Goal: Task Accomplishment & Management: Use online tool/utility

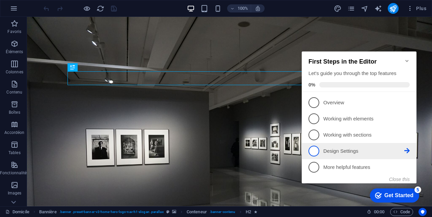
click at [314, 147] on span "4" at bounding box center [313, 151] width 11 height 11
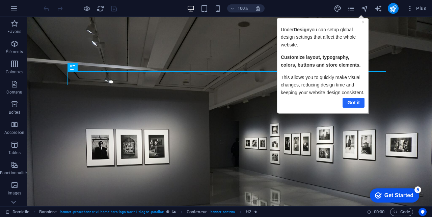
click at [348, 99] on link "Got it" at bounding box center [353, 103] width 22 height 10
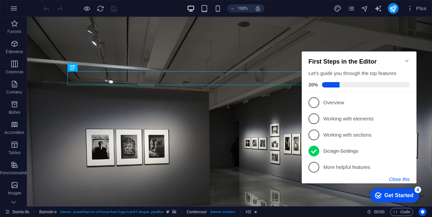
click at [400, 181] on button "Close this" at bounding box center [399, 179] width 21 height 5
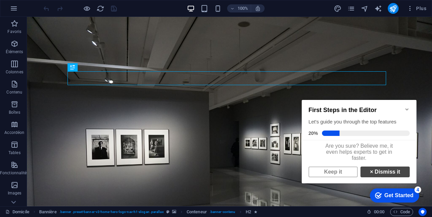
click at [369, 175] on strong "×" at bounding box center [370, 172] width 3 height 6
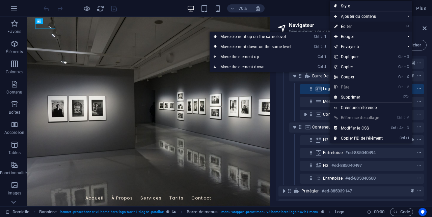
drag, startPoint x: 347, startPoint y: 28, endPoint x: 138, endPoint y: 150, distance: 242.2
select select "px"
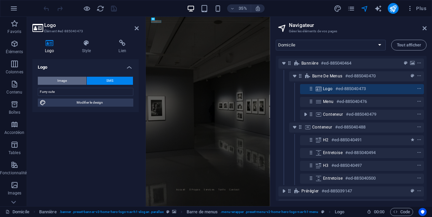
click at [80, 79] on button "Image" at bounding box center [62, 81] width 49 height 8
select select "DISABLED_OPTION_VALUE"
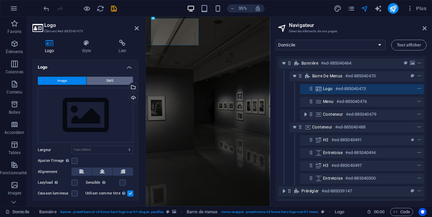
click at [101, 77] on button "SMS" at bounding box center [110, 81] width 46 height 8
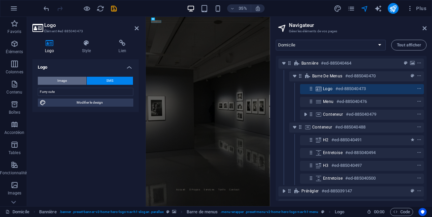
click at [80, 80] on button "Image" at bounding box center [62, 81] width 49 height 8
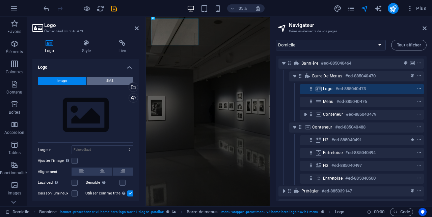
click at [98, 81] on button "SMS" at bounding box center [110, 81] width 46 height 8
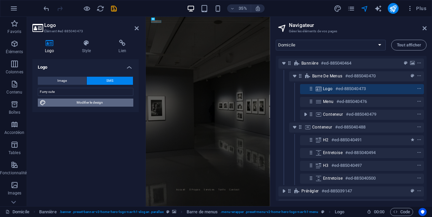
click at [119, 105] on span "Modifier le design" at bounding box center [89, 103] width 83 height 8
select select "rem"
select select "700"
select select "px"
select select "rem"
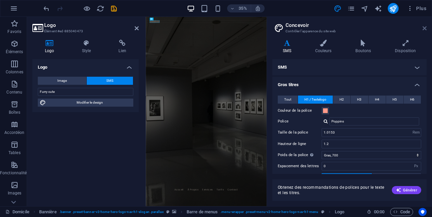
click at [423, 28] on icon at bounding box center [424, 28] width 4 height 5
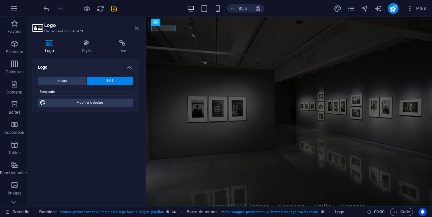
click at [136, 28] on icon at bounding box center [137, 28] width 4 height 5
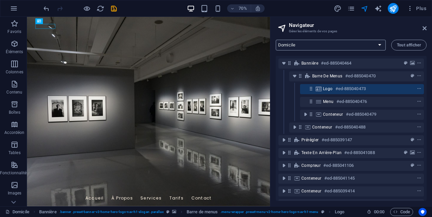
click at [351, 47] on select "Domicile Sous-page Mentions légales Vie privée Nouvelle collection : mise en pa…" at bounding box center [330, 45] width 110 height 11
select select "16733778-en"
click at [275, 40] on select "Domicile Sous-page Mentions légales Vie privée Nouvelle collection : mise en pa…" at bounding box center [330, 45] width 110 height 11
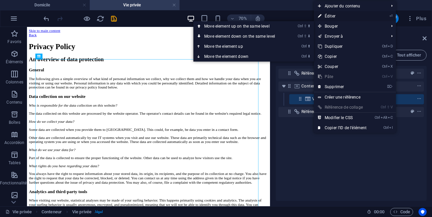
click at [342, 17] on link "⏎ Éditer" at bounding box center [342, 16] width 57 height 10
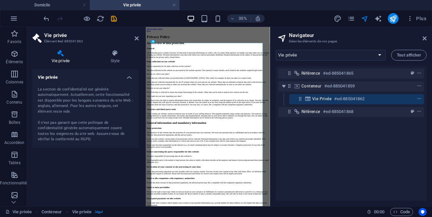
click at [61, 94] on div "La section de confidentialité est générée automatiquement. Actuellement, cette …" at bounding box center [85, 115] width 95 height 56
click at [82, 76] on h4 "Vie privée" at bounding box center [85, 75] width 106 height 12
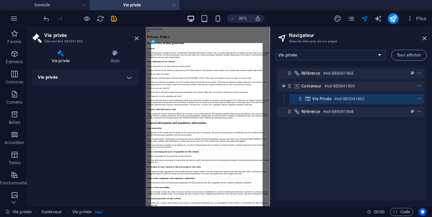
click at [83, 81] on h4 "Vie privée" at bounding box center [85, 77] width 106 height 16
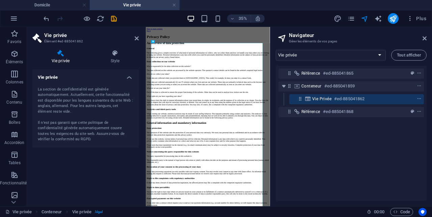
click at [59, 101] on div "La section de confidentialité est générée automatiquement. Actuellement, cette …" at bounding box center [85, 115] width 95 height 56
drag, startPoint x: 40, startPoint y: 91, endPoint x: 50, endPoint y: 93, distance: 10.0
click at [41, 91] on div "La section de confidentialité est générée automatiquement. Actuellement, cette …" at bounding box center [85, 115] width 95 height 56
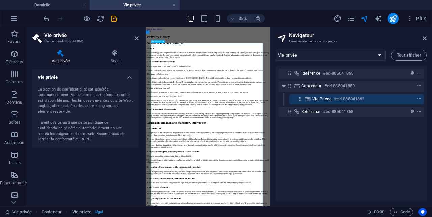
click at [112, 57] on h4 "Style" at bounding box center [114, 57] width 47 height 14
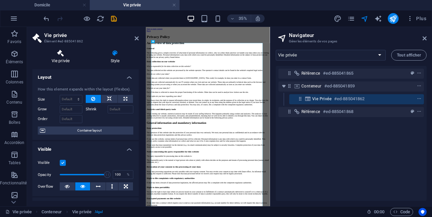
click at [67, 56] on icon at bounding box center [60, 53] width 56 height 7
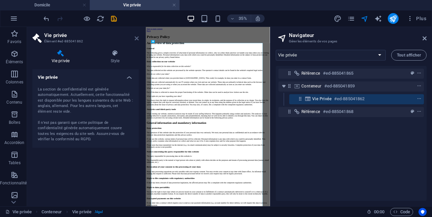
click at [136, 37] on icon at bounding box center [137, 38] width 4 height 5
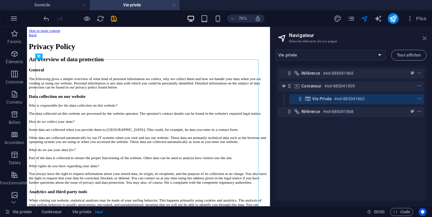
click at [422, 38] on icon at bounding box center [424, 38] width 4 height 5
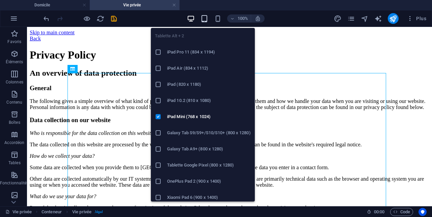
click at [202, 17] on icon "button" at bounding box center [204, 19] width 8 height 8
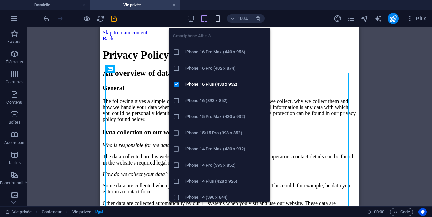
click at [216, 18] on icon "button" at bounding box center [218, 19] width 8 height 8
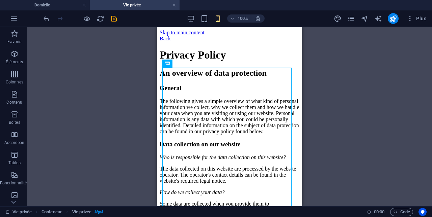
click at [341, 98] on div "Référence Conteneur Vie privée" at bounding box center [229, 117] width 405 height 180
click at [56, 4] on h4 "Domicile" at bounding box center [45, 4] width 90 height 7
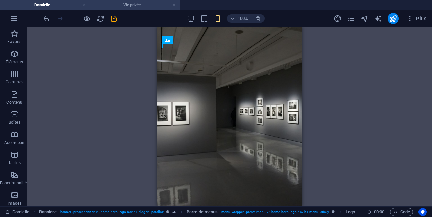
click at [175, 6] on link at bounding box center [174, 5] width 4 height 6
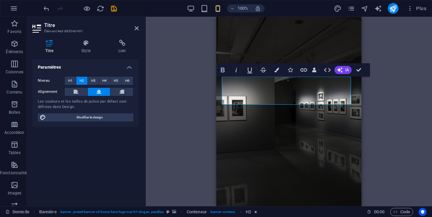
click at [390, 111] on div "H2 Bannière Conteneur H3 Entretoise Menu Banner Menu Bar Prérégler Entretoise B…" at bounding box center [289, 112] width 286 height 190
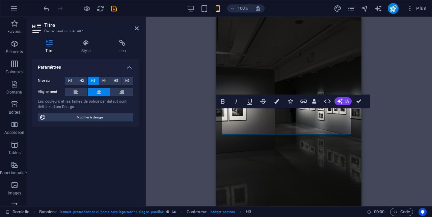
click at [385, 118] on div "H2 Bannière Conteneur H3 Entretoise Menu Banner Menu Bar Prérégler Entretoise B…" at bounding box center [289, 112] width 286 height 190
click at [374, 128] on div "H2 Bannière Conteneur H3 Entretoise Menu Banner Menu Bar Prérégler Entretoise B…" at bounding box center [289, 112] width 286 height 190
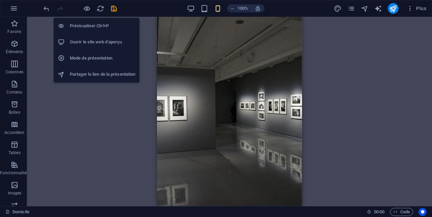
click at [95, 24] on h6 "Prévisualiser Ctrl+P" at bounding box center [102, 26] width 65 height 8
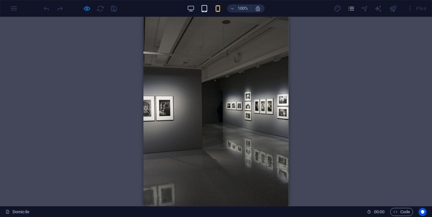
drag, startPoint x: 212, startPoint y: 13, endPoint x: 201, endPoint y: 11, distance: 11.4
click at [0, 0] on div "100%" at bounding box center [0, 0] width 0 height 0
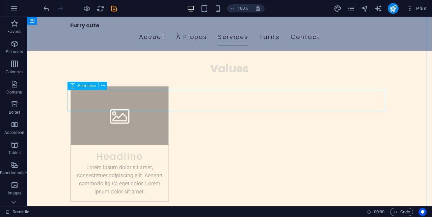
scroll to position [944, 0]
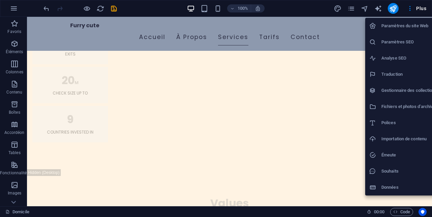
click at [350, 7] on div at bounding box center [216, 108] width 432 height 217
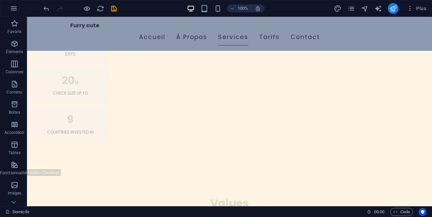
click at [393, 3] on button "publier" at bounding box center [392, 8] width 11 height 11
click at [0, 0] on div at bounding box center [0, 0] width 0 height 0
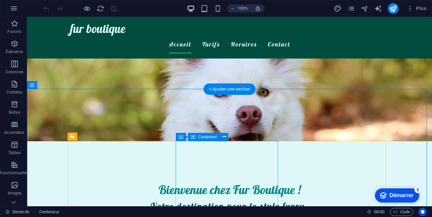
scroll to position [67, 0]
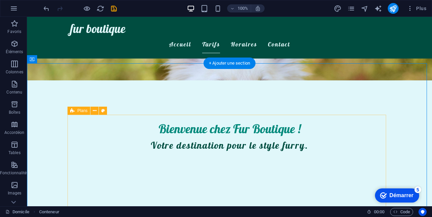
scroll to position [135, 0]
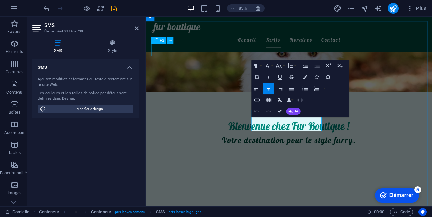
click at [431, 36] on nav "Accueil Tarifs Horaires Contact" at bounding box center [314, 44] width 318 height 17
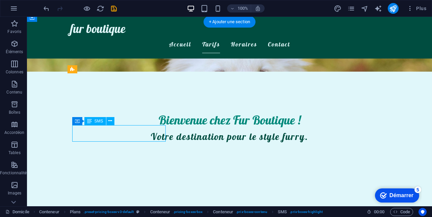
click at [109, 131] on div "H2 Bannière Conteneur Entretoise H3 Conteneur H2 Entretoise Container Conteneur…" at bounding box center [229, 112] width 405 height 190
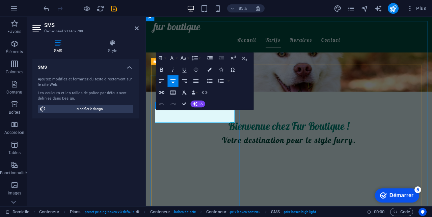
drag, startPoint x: 210, startPoint y: 133, endPoint x: 185, endPoint y: 135, distance: 25.3
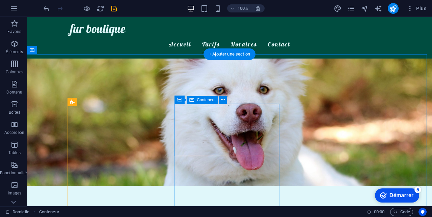
scroll to position [0, 0]
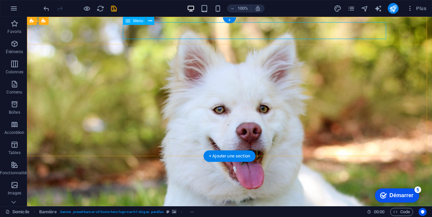
select select
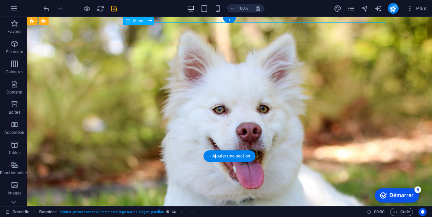
select select
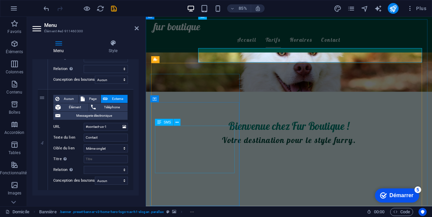
scroll to position [169, 0]
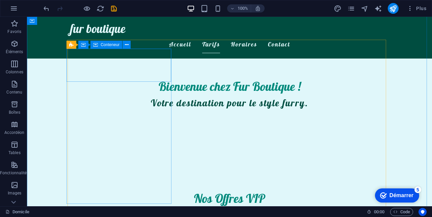
scroll to position [101, 0]
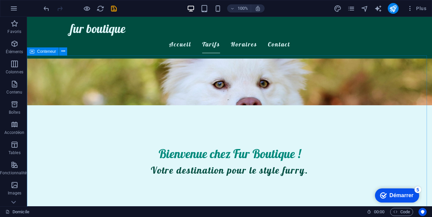
click at [45, 50] on span "Conteneur" at bounding box center [46, 52] width 19 height 4
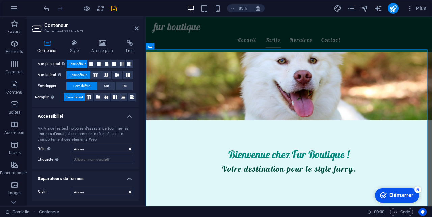
scroll to position [26, 0]
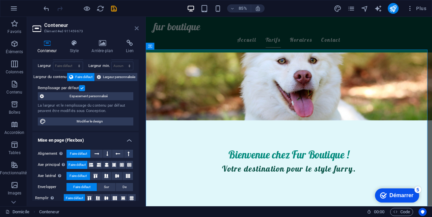
click at [135, 30] on icon at bounding box center [137, 28] width 4 height 5
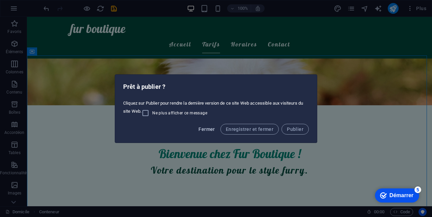
click at [201, 128] on span "Fermer" at bounding box center [206, 129] width 16 height 5
